Goal: Task Accomplishment & Management: Complete application form

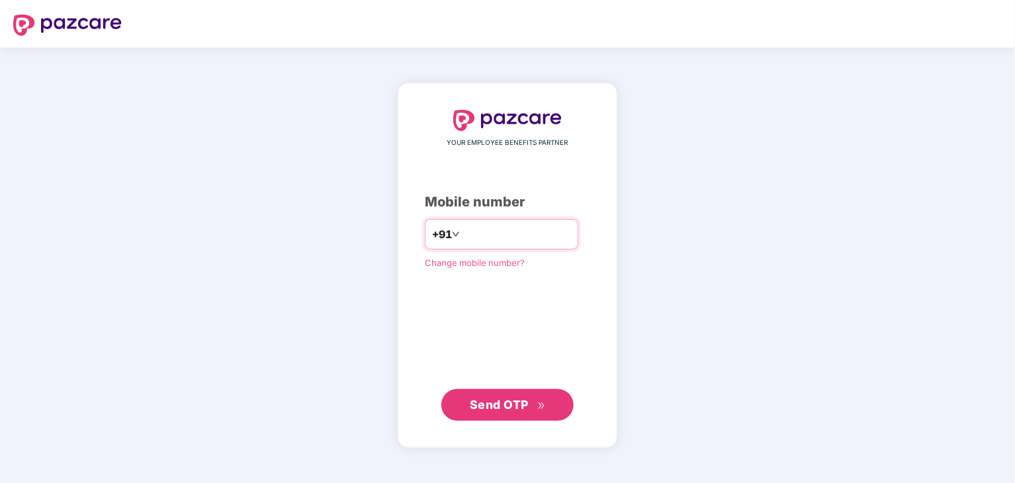
click at [486, 234] on input "*********" at bounding box center [516, 234] width 108 height 21
type input "**********"
click at [517, 402] on span "Send OTP" at bounding box center [499, 405] width 59 height 14
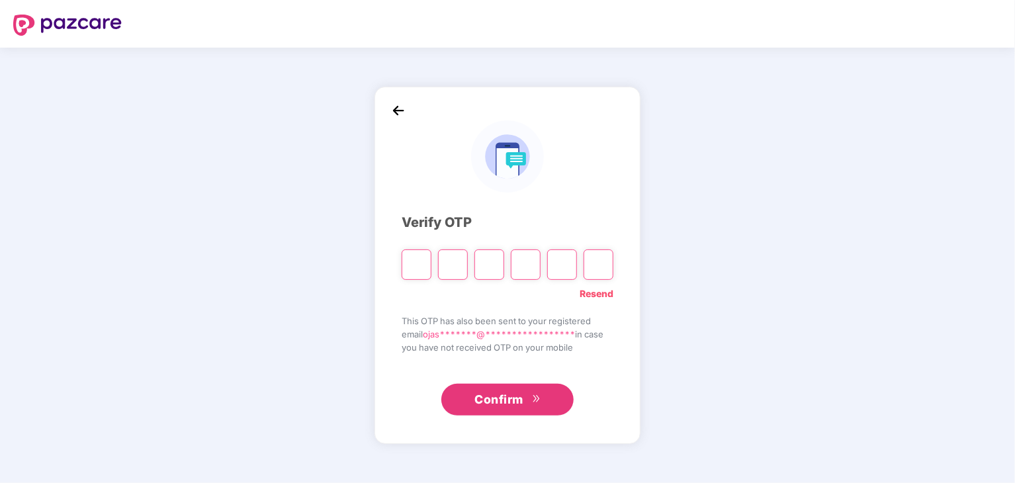
type input "*"
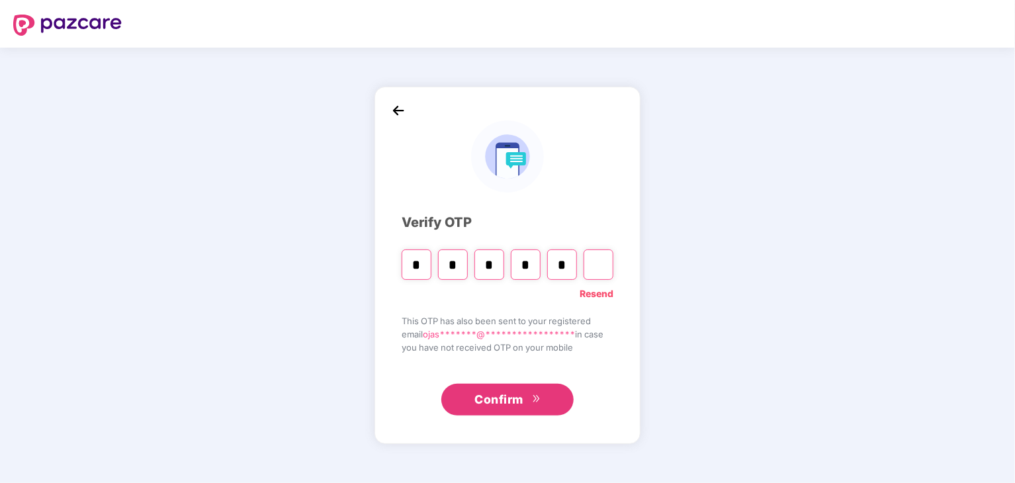
type input "*"
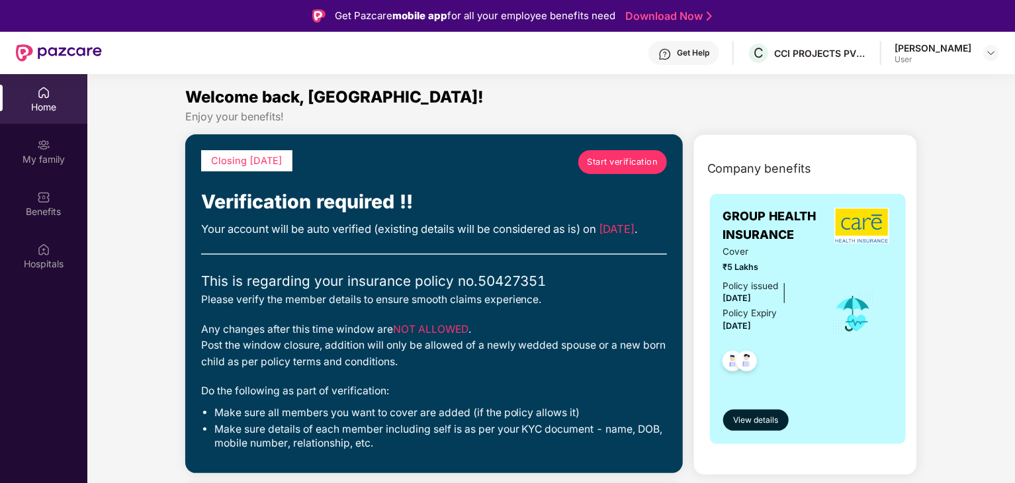
click at [614, 161] on span "Start verification" at bounding box center [622, 161] width 71 height 13
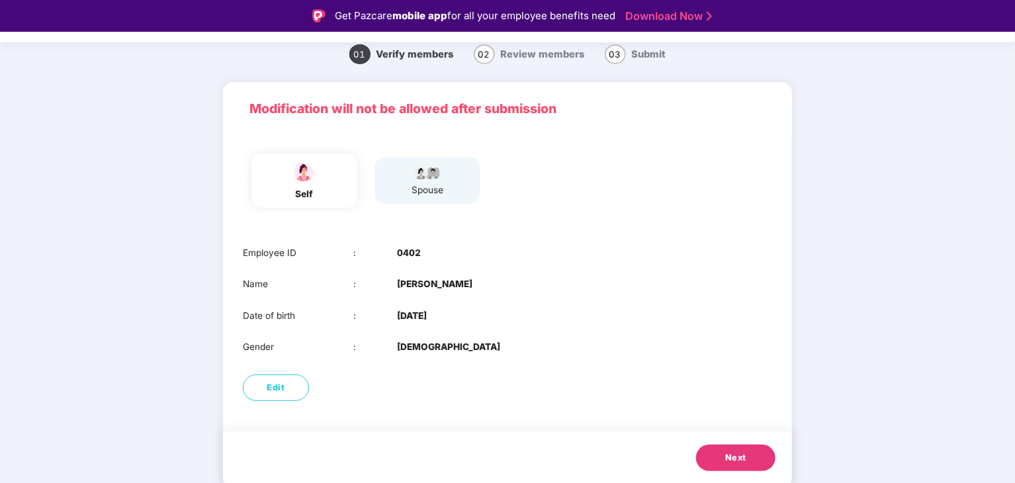
scroll to position [32, 0]
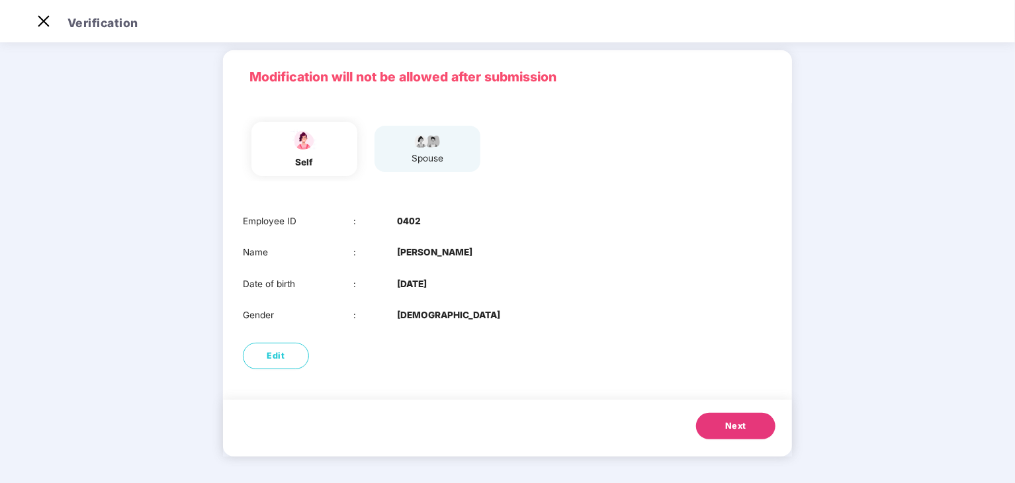
click at [720, 427] on button "Next" at bounding box center [735, 426] width 79 height 26
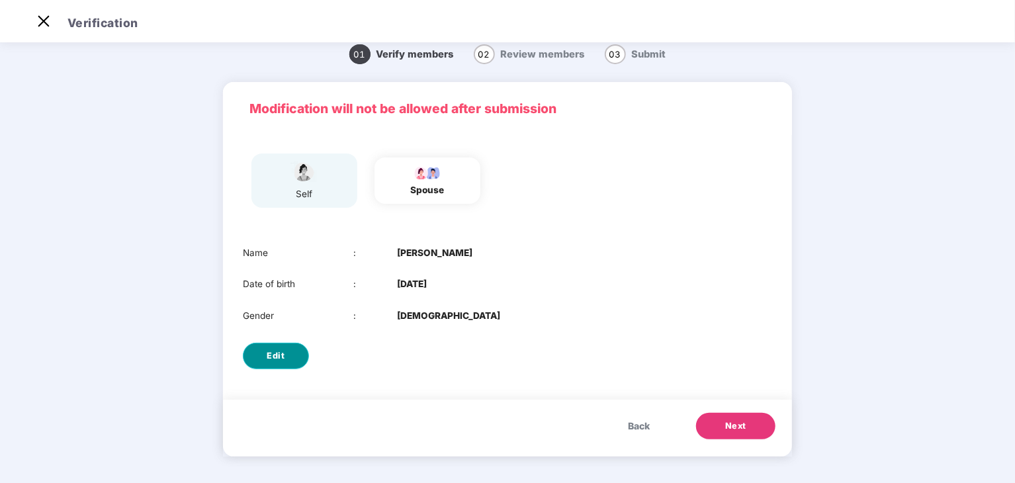
click at [290, 356] on button "Edit" at bounding box center [276, 356] width 66 height 26
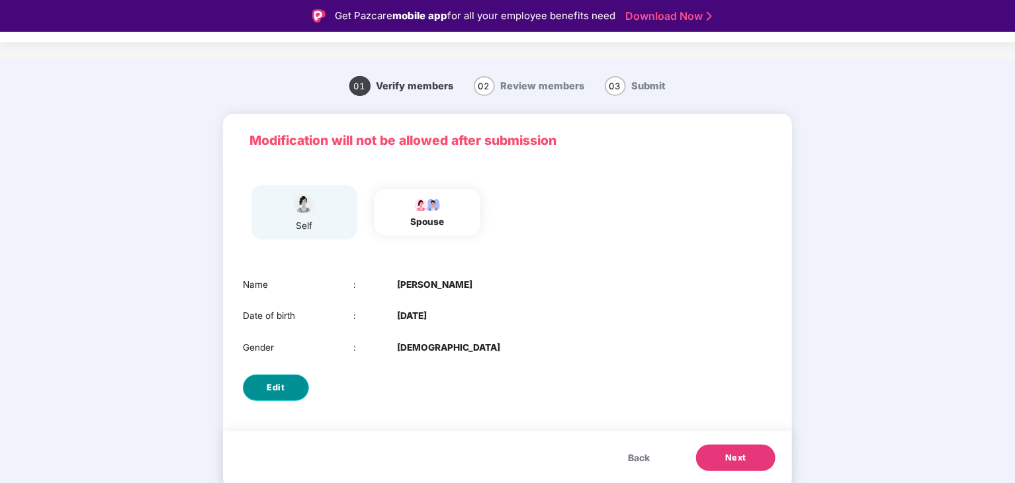
select select "****"
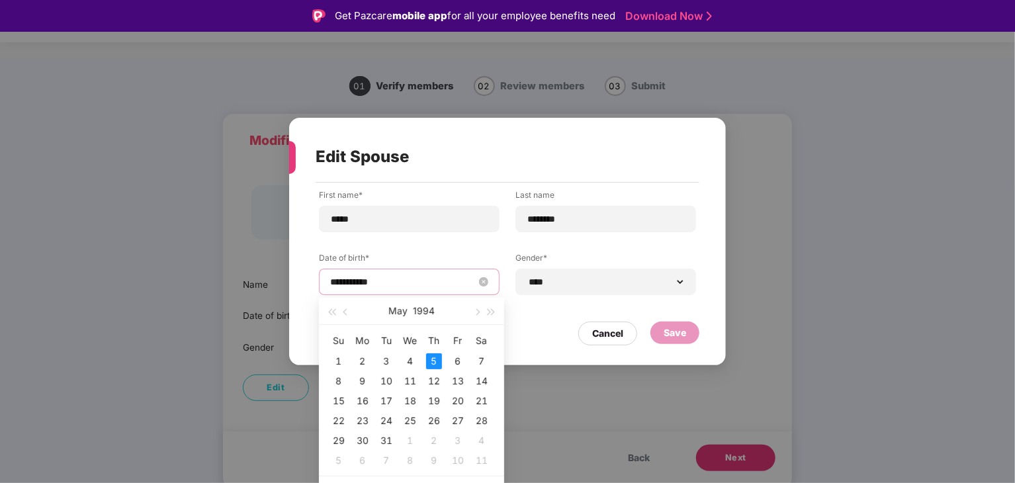
click at [370, 281] on input "**********" at bounding box center [402, 282] width 145 height 15
type input "**********"
click at [408, 401] on div "18" at bounding box center [410, 401] width 16 height 16
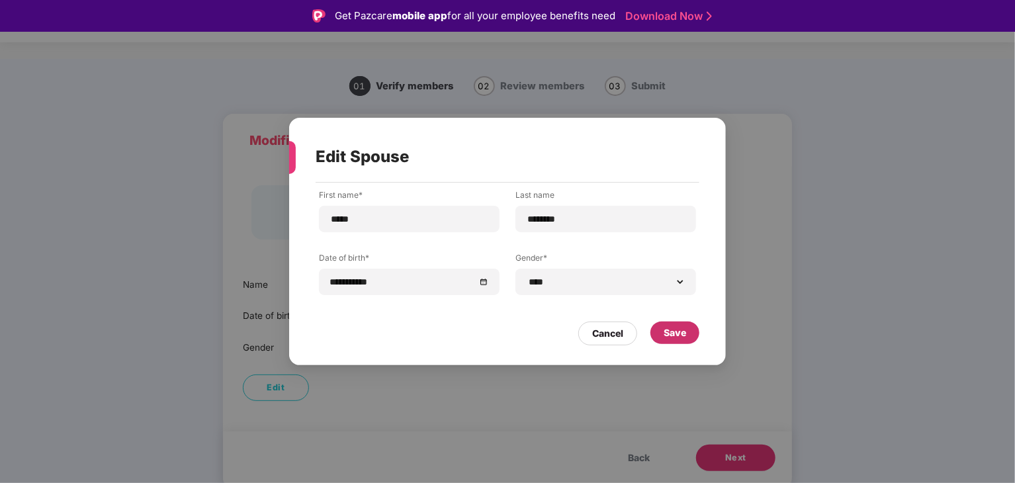
click at [674, 335] on div "Save" at bounding box center [674, 332] width 22 height 15
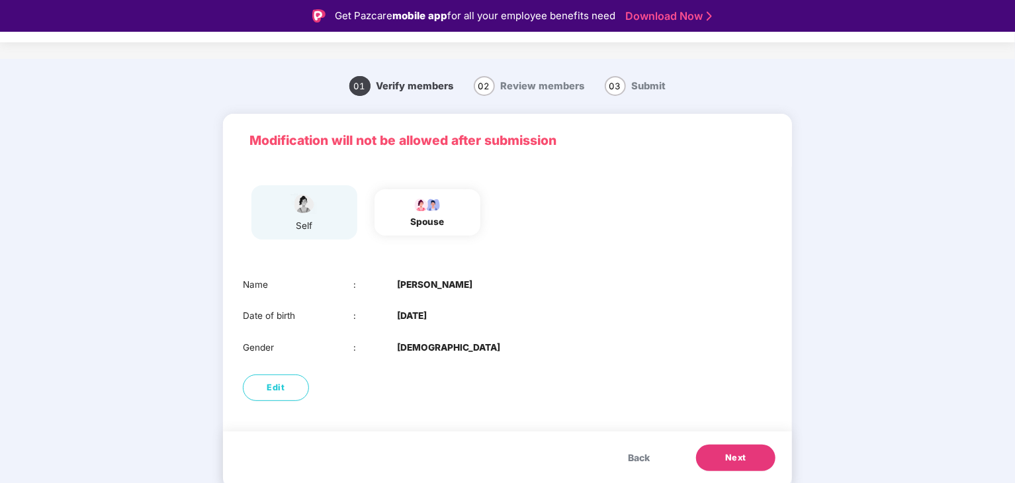
scroll to position [32, 0]
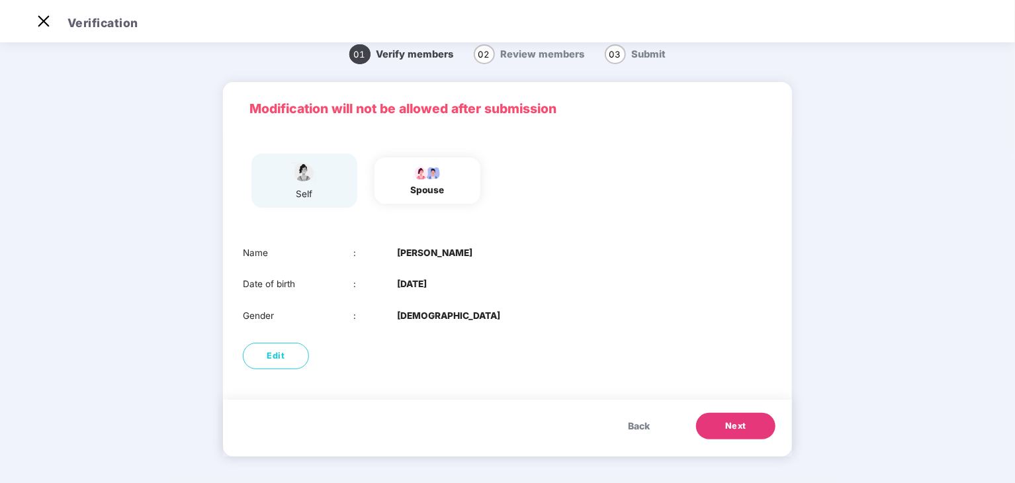
click at [721, 426] on button "Next" at bounding box center [735, 426] width 79 height 26
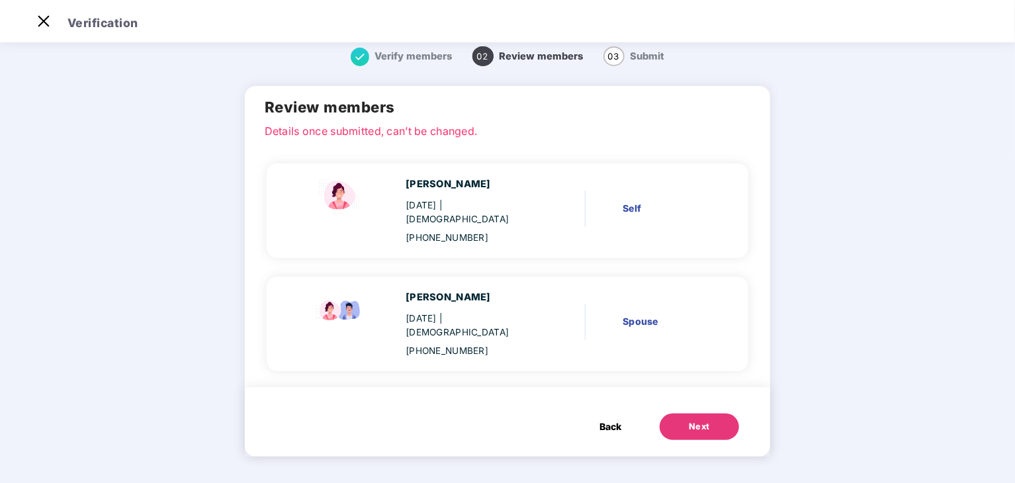
scroll to position [0, 0]
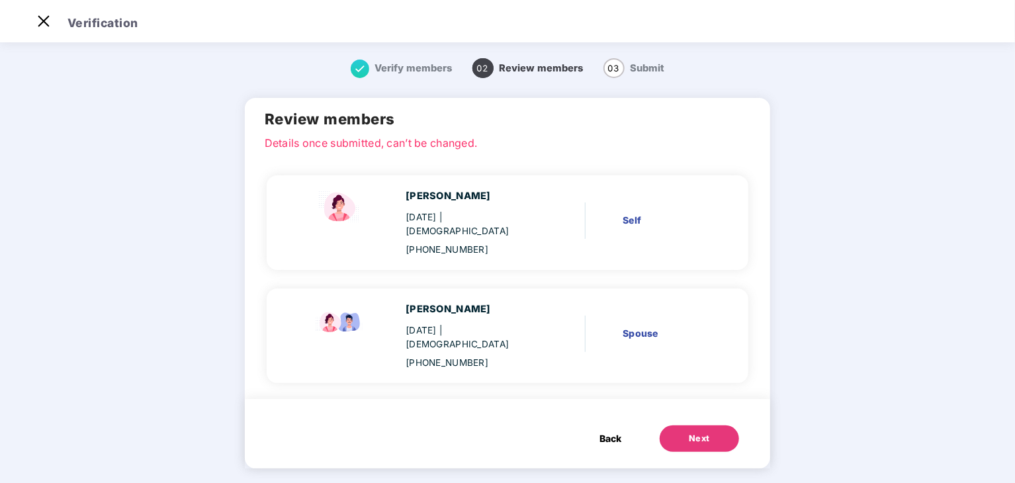
click at [458, 323] on div "Harsh Solanki 18 May 1994 | Male +919029169962" at bounding box center [470, 336] width 130 height 68
click at [680, 425] on button "Next" at bounding box center [698, 438] width 79 height 26
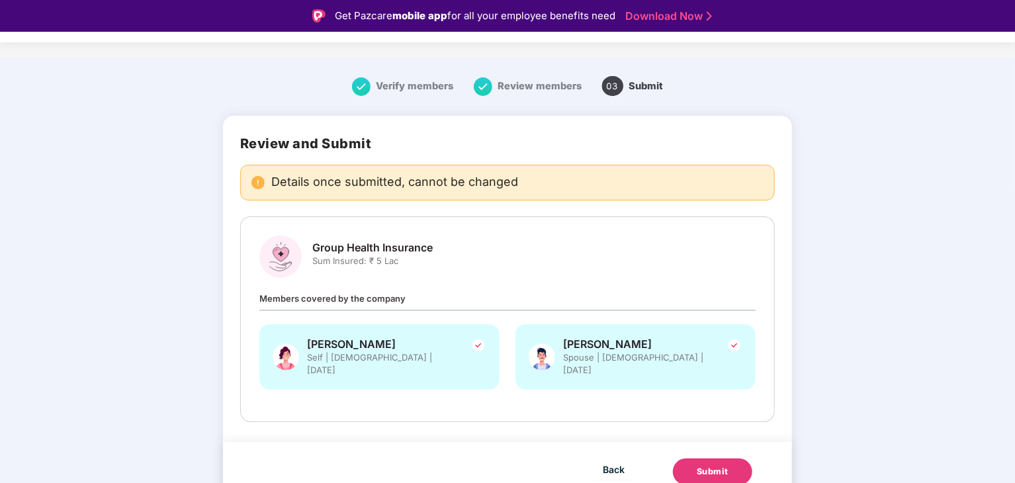
scroll to position [32, 0]
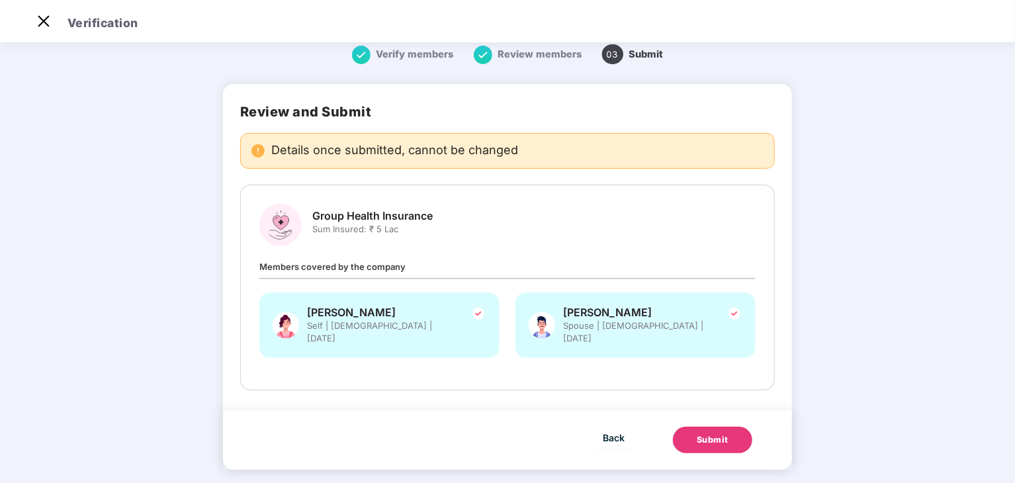
click at [720, 433] on div "Submit" at bounding box center [713, 439] width 32 height 13
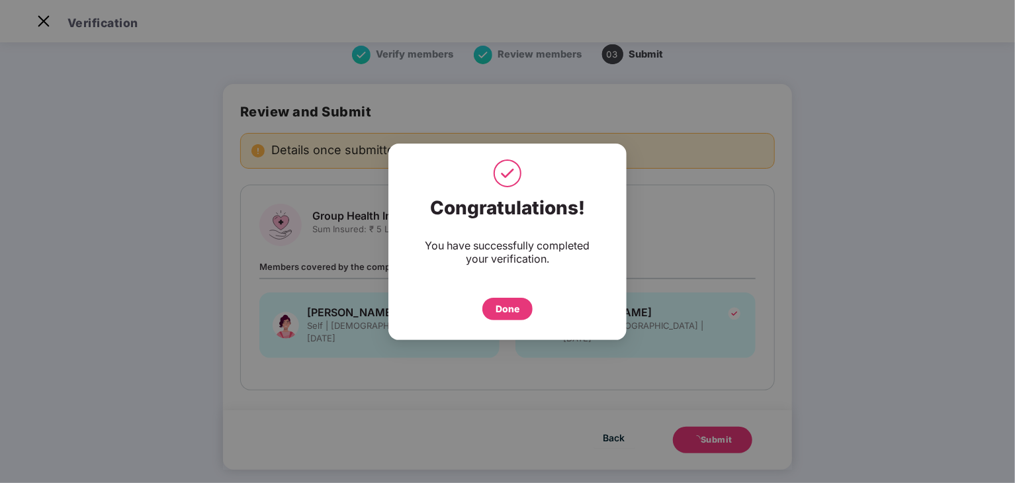
click at [507, 305] on div "Done" at bounding box center [507, 309] width 24 height 15
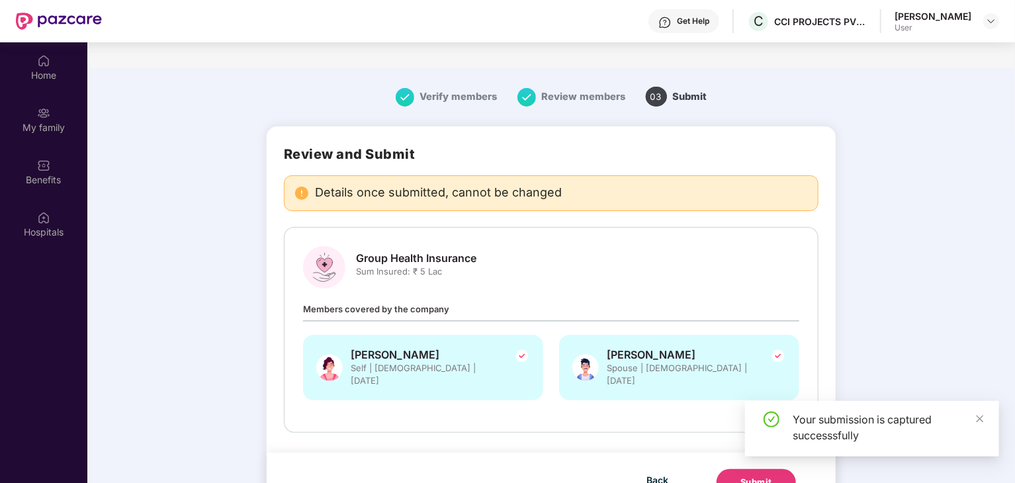
scroll to position [74, 0]
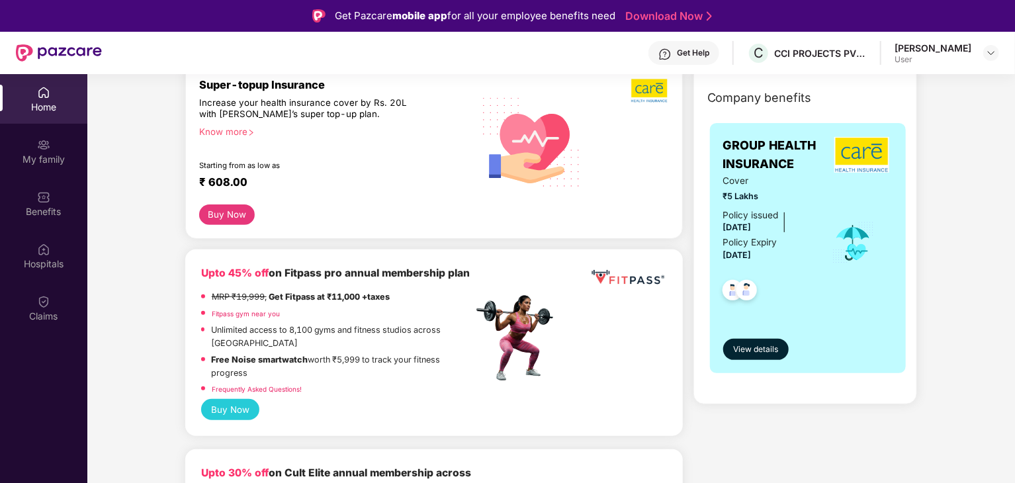
scroll to position [163, 0]
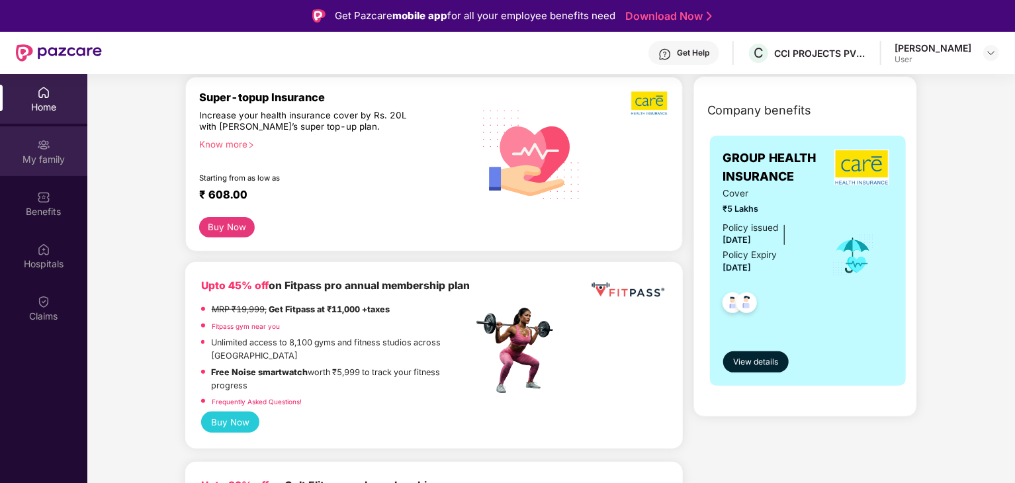
click at [56, 146] on div "My family" at bounding box center [43, 151] width 87 height 50
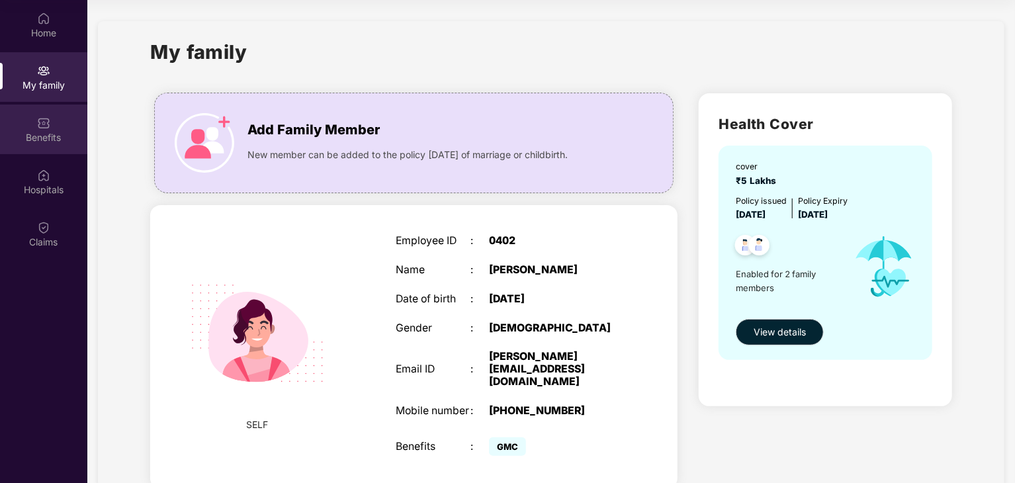
click at [40, 131] on div "Benefits" at bounding box center [43, 137] width 87 height 13
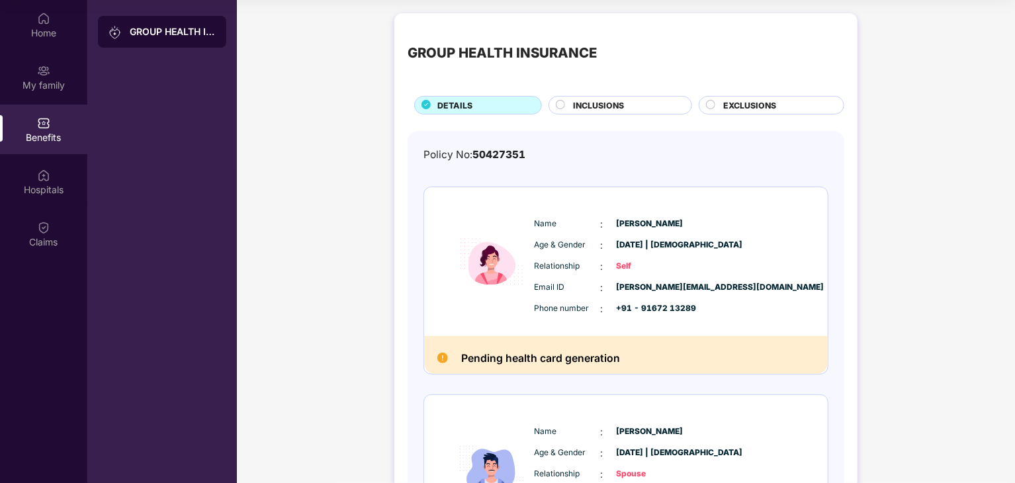
click at [591, 99] on div "INCLUSIONS" at bounding box center [620, 105] width 144 height 19
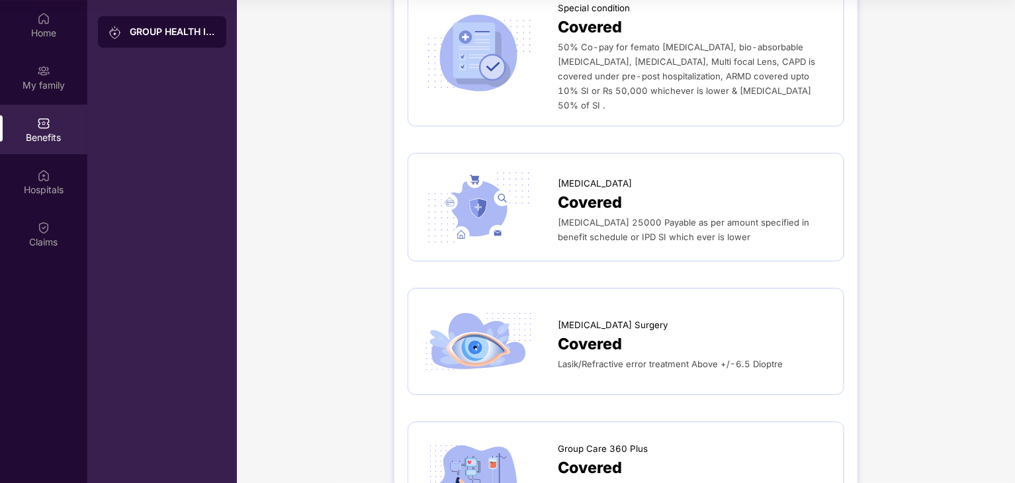
scroll to position [2098, 0]
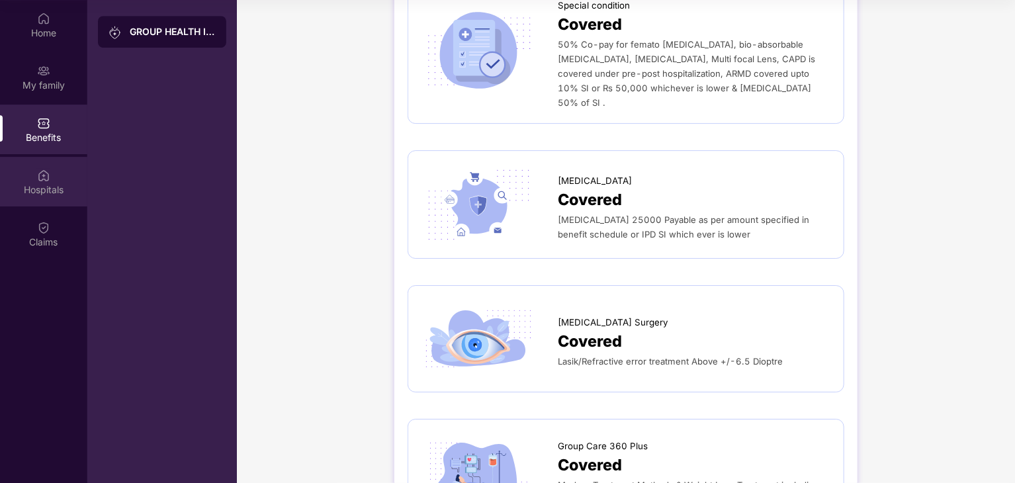
click at [36, 191] on div "Hospitals" at bounding box center [43, 189] width 87 height 13
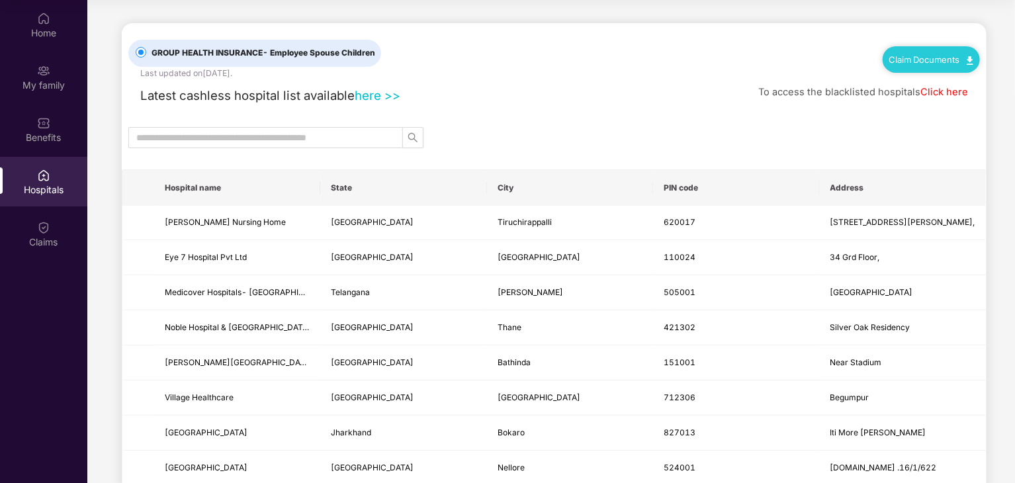
click at [374, 95] on link "here >>" at bounding box center [378, 95] width 46 height 15
